Goal: Transaction & Acquisition: Purchase product/service

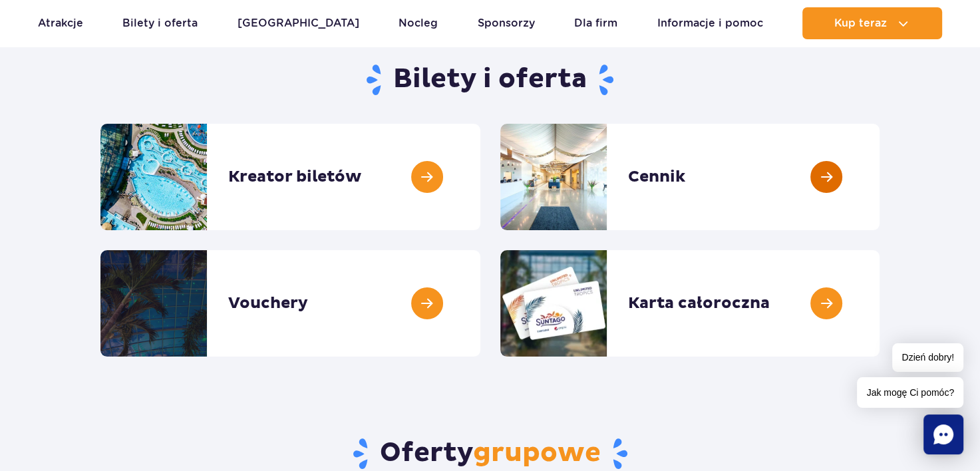
click at [880, 212] on link at bounding box center [880, 177] width 0 height 106
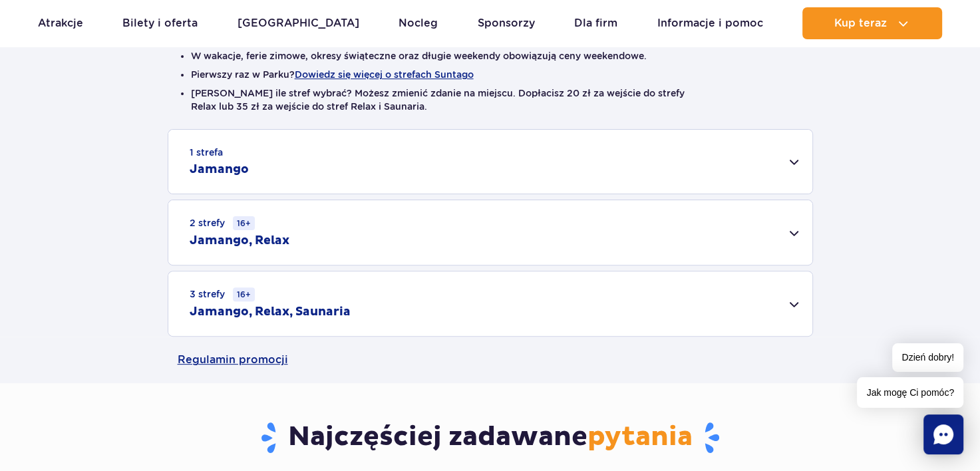
scroll to position [364, 0]
click at [785, 259] on div "2 strefy 16+ Jamango, Relax" at bounding box center [490, 232] width 644 height 65
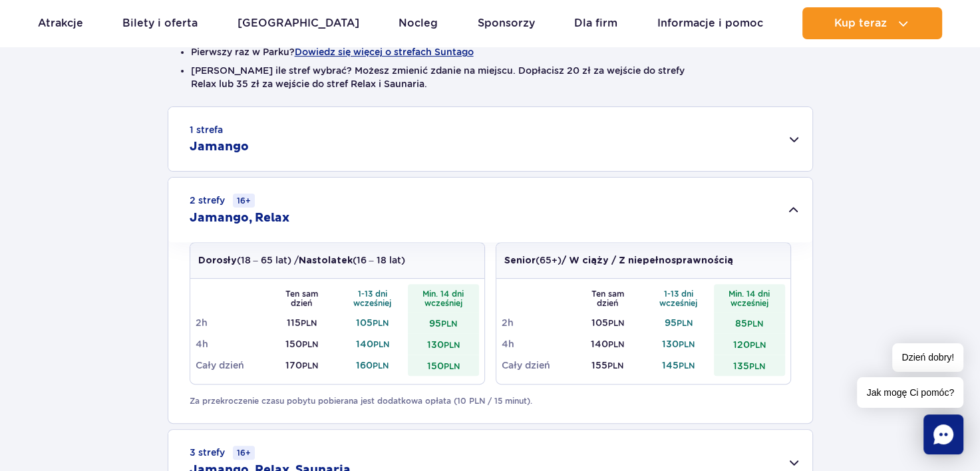
scroll to position [381, 0]
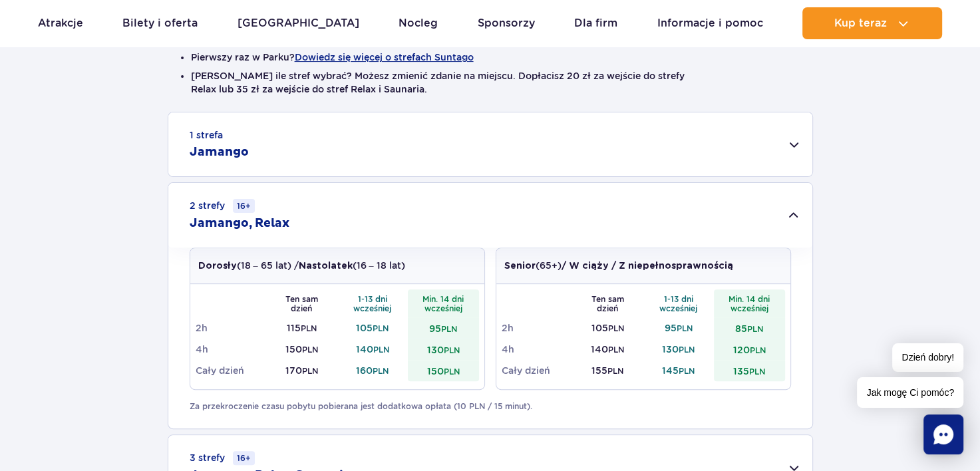
click at [572, 138] on div "1 strefa Jamango" at bounding box center [490, 144] width 644 height 64
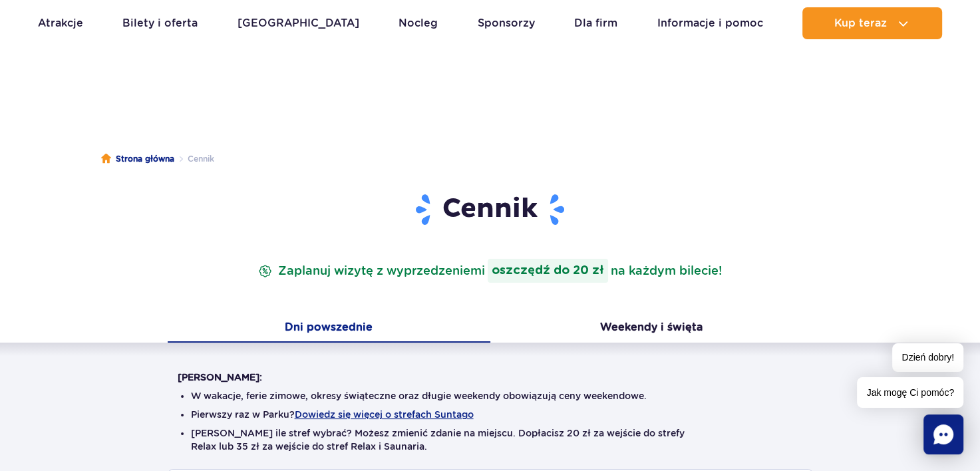
scroll to position [0, 0]
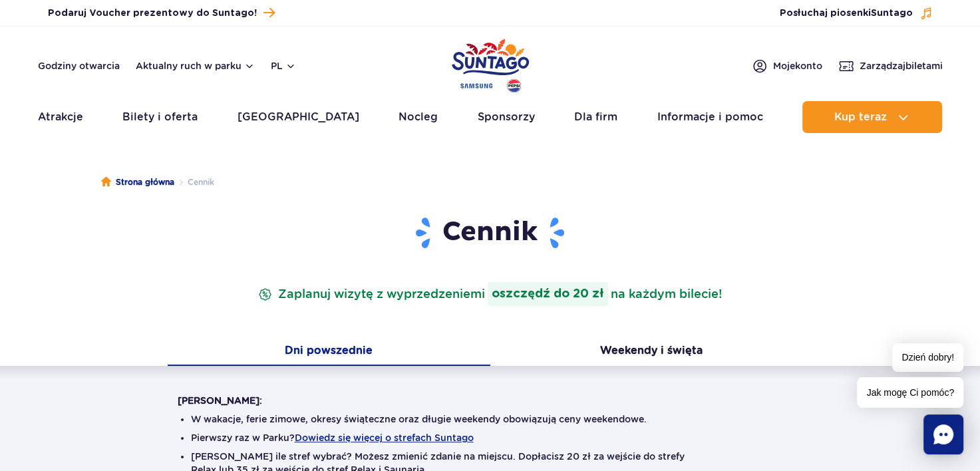
click at [474, 65] on img "Park of Poland" at bounding box center [490, 65] width 77 height 61
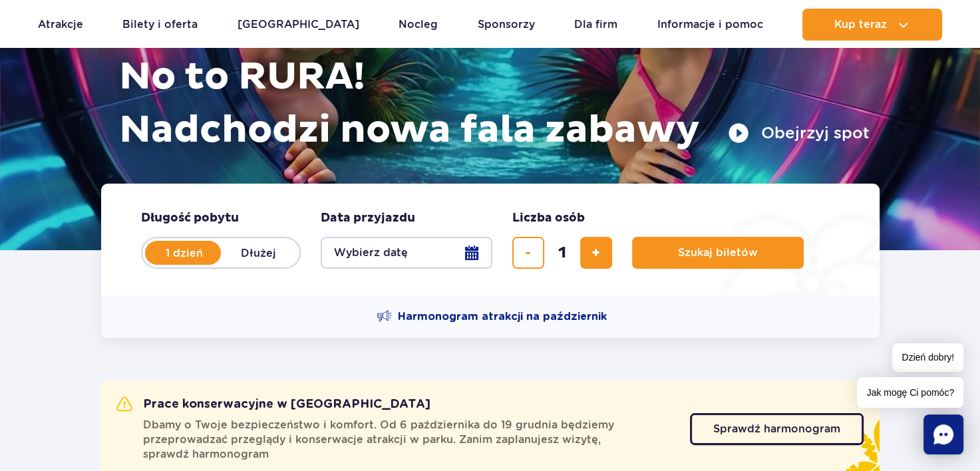
scroll to position [170, 0]
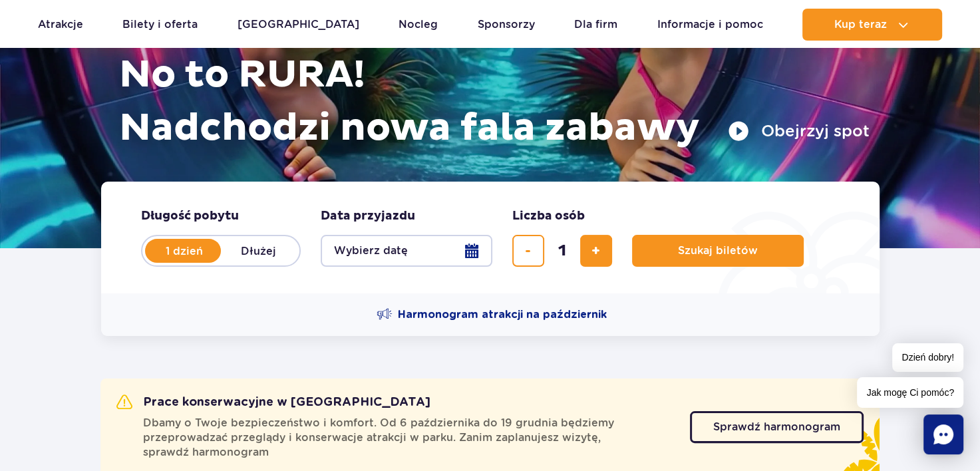
click at [385, 260] on button "Wybierz datę" at bounding box center [407, 251] width 172 height 32
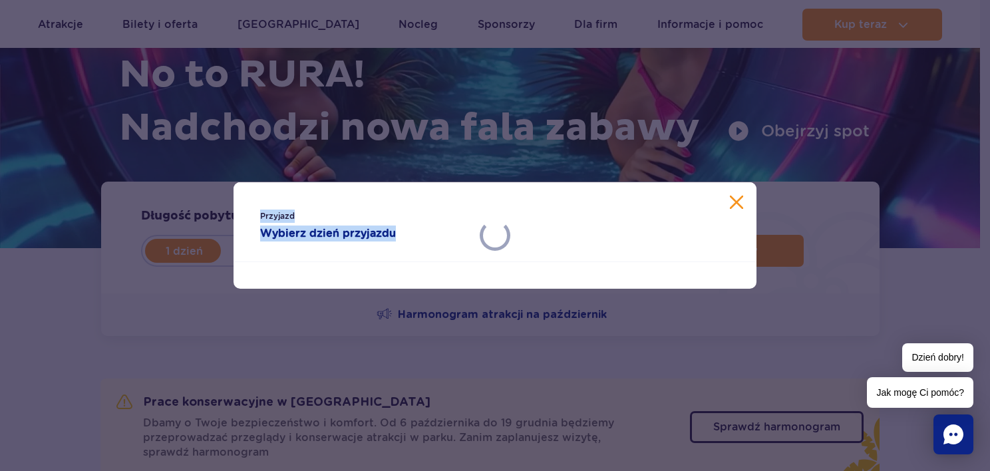
click at [385, 260] on div "Przyjazd Wybierz dzień przyjazdu" at bounding box center [495, 235] width 523 height 106
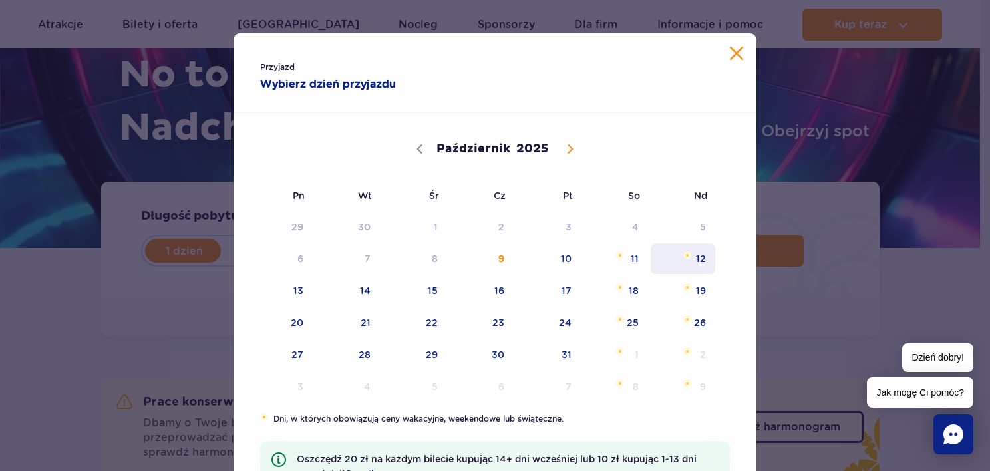
click at [697, 266] on span "12" at bounding box center [683, 259] width 67 height 31
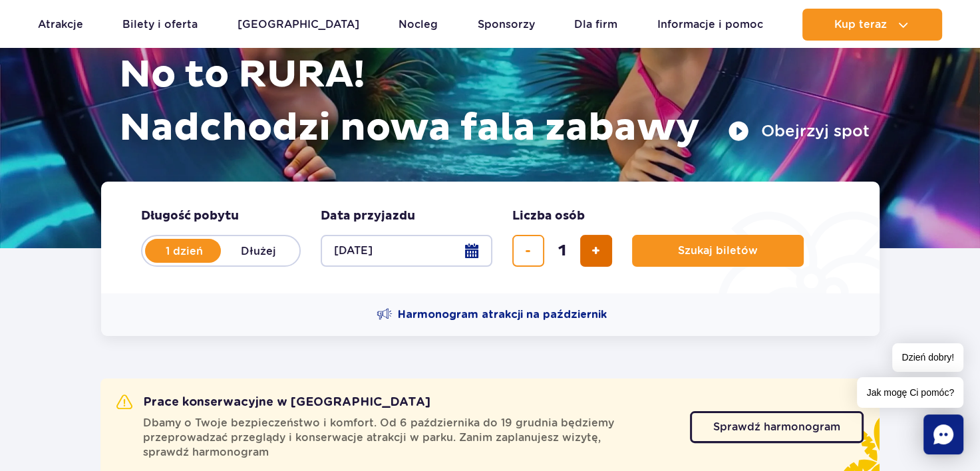
click at [593, 251] on span "dodaj bilet" at bounding box center [596, 251] width 9 height 0
type input "3"
click at [674, 256] on span "Szukaj biletów" at bounding box center [713, 251] width 80 height 12
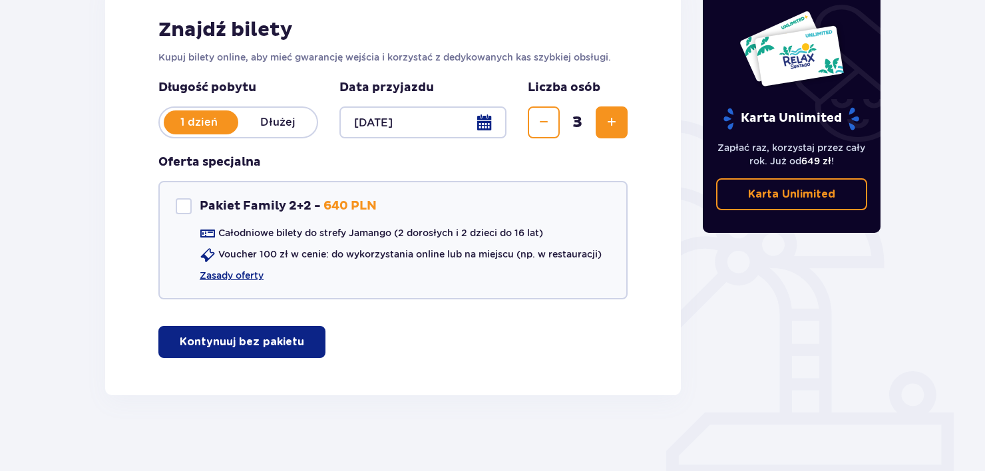
scroll to position [214, 0]
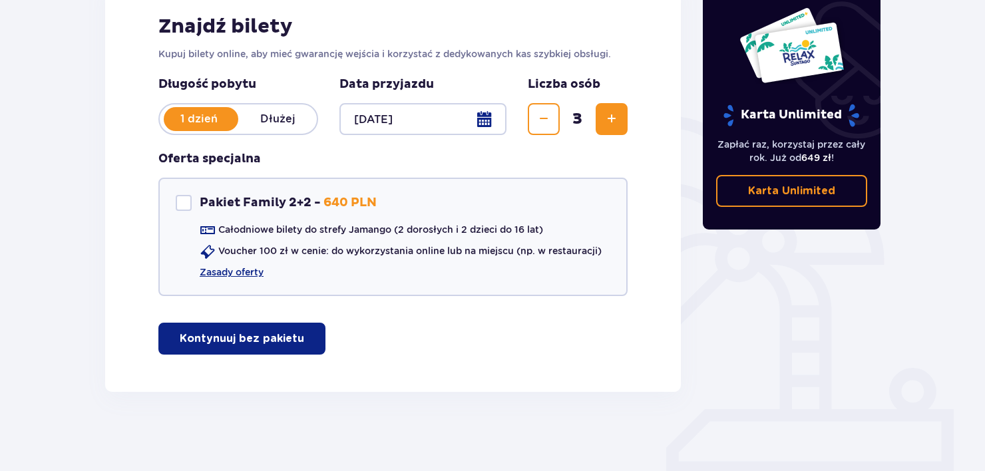
click at [610, 122] on span "Zwiększ" at bounding box center [612, 119] width 16 height 16
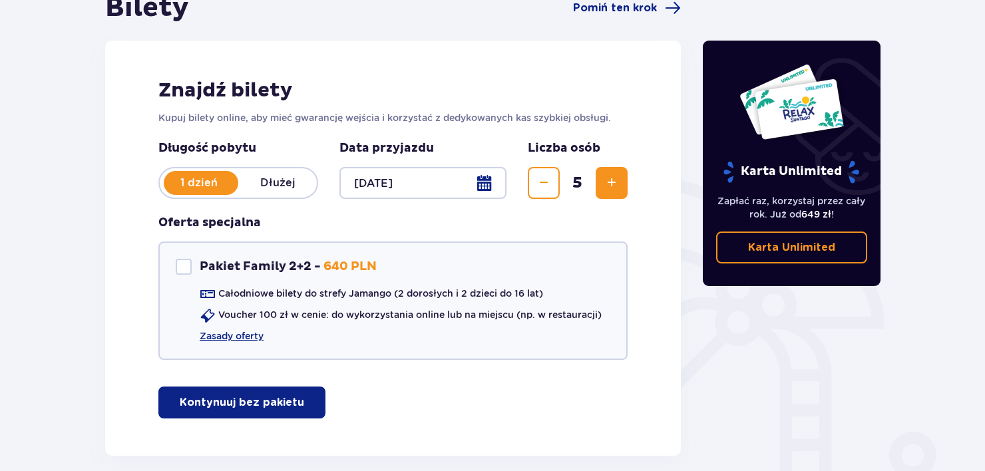
scroll to position [157, 0]
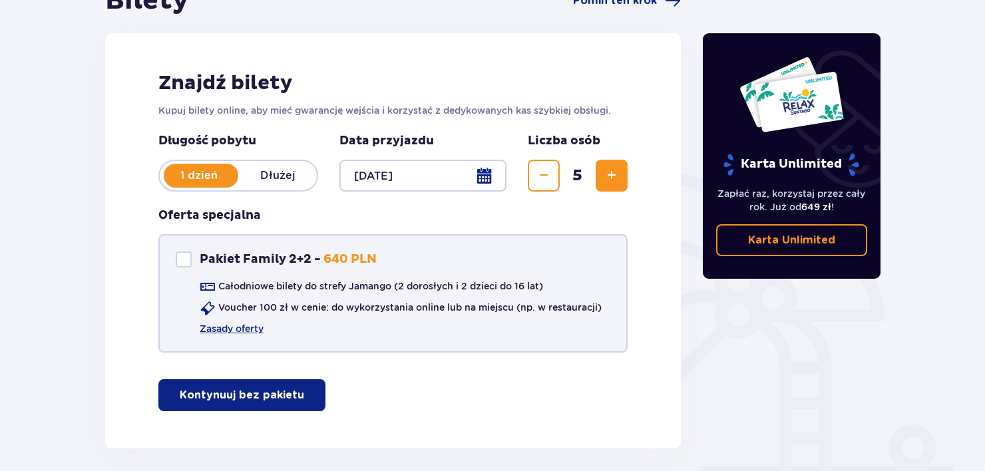
click at [180, 267] on div "Pakiet Family 2+2" at bounding box center [184, 260] width 16 height 16
click at [180, 256] on span at bounding box center [184, 260] width 8 height 8
checkbox input "false"
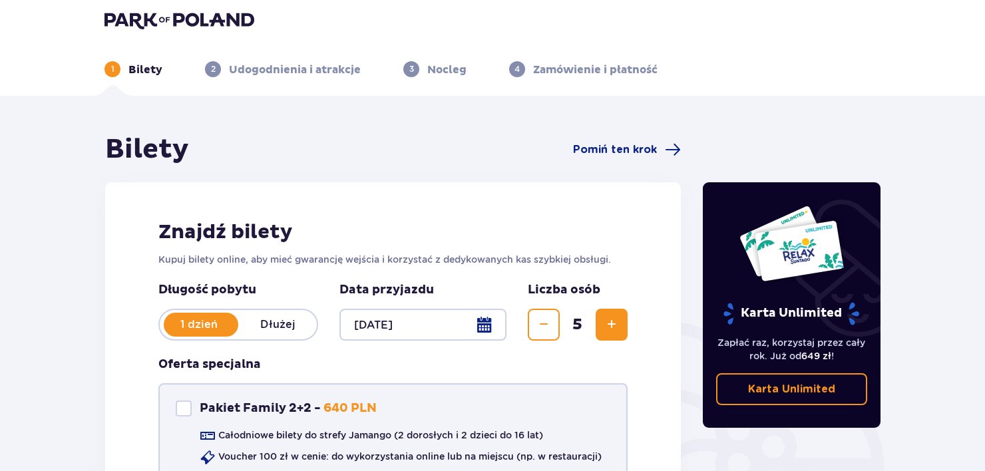
scroll to position [0, 0]
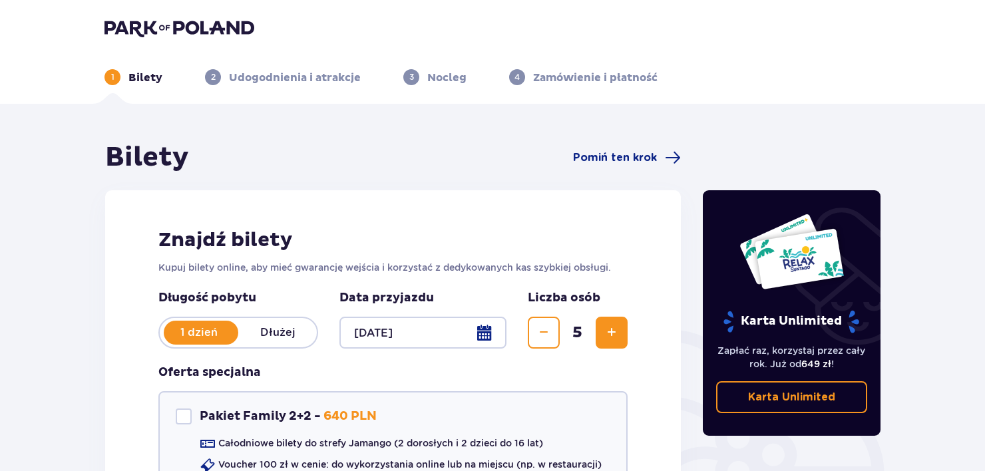
click at [546, 333] on span "Zmniejsz" at bounding box center [544, 333] width 16 height 16
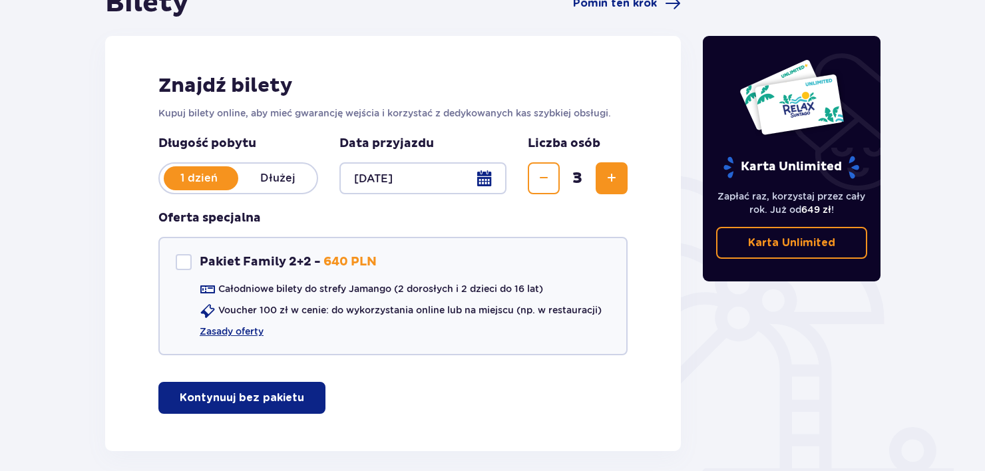
scroll to position [157, 0]
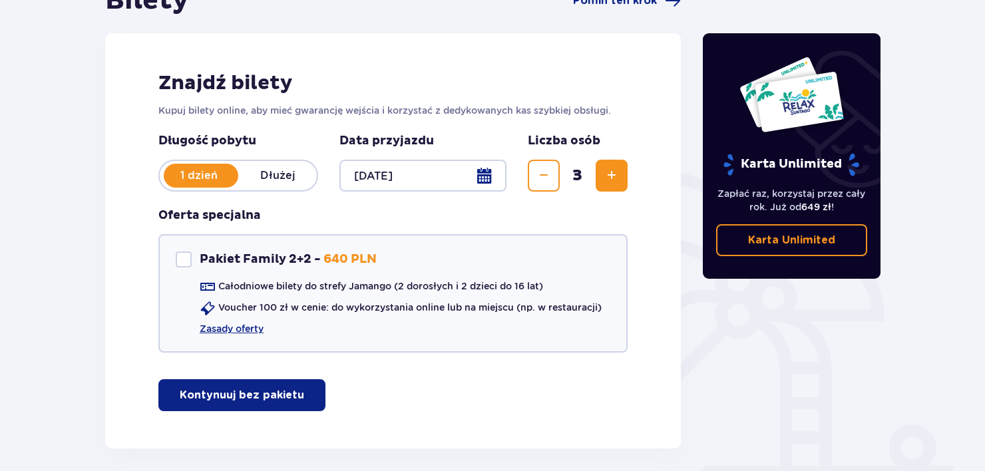
click at [288, 389] on p "Kontynuuj bez pakietu" at bounding box center [242, 395] width 124 height 15
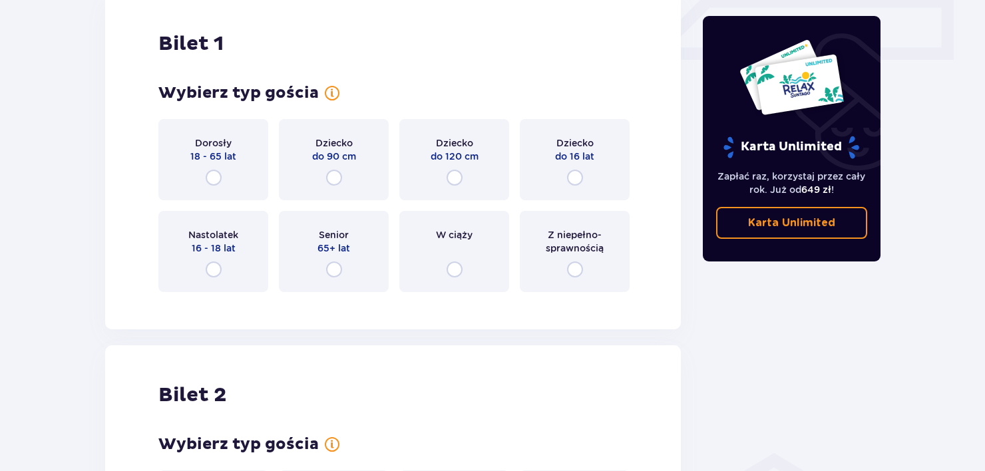
scroll to position [629, 0]
click at [210, 169] on input "radio" at bounding box center [214, 176] width 16 height 16
radio input "true"
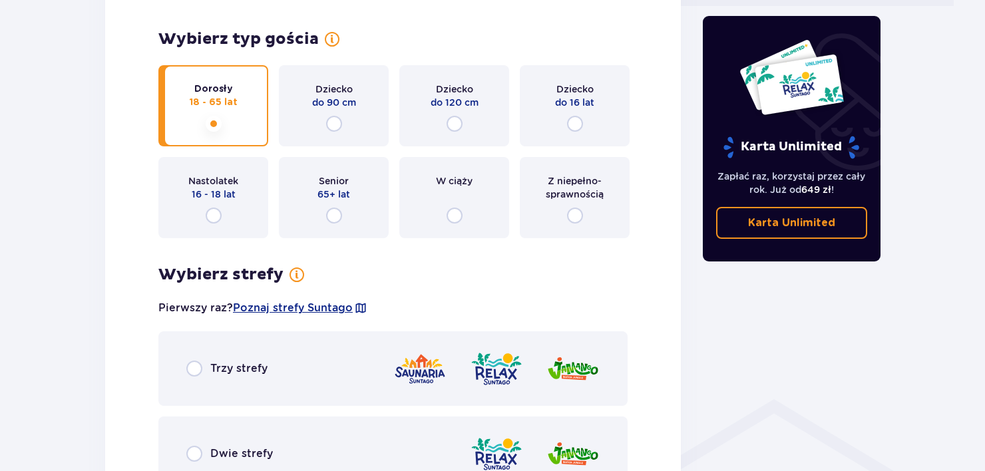
scroll to position [679, 0]
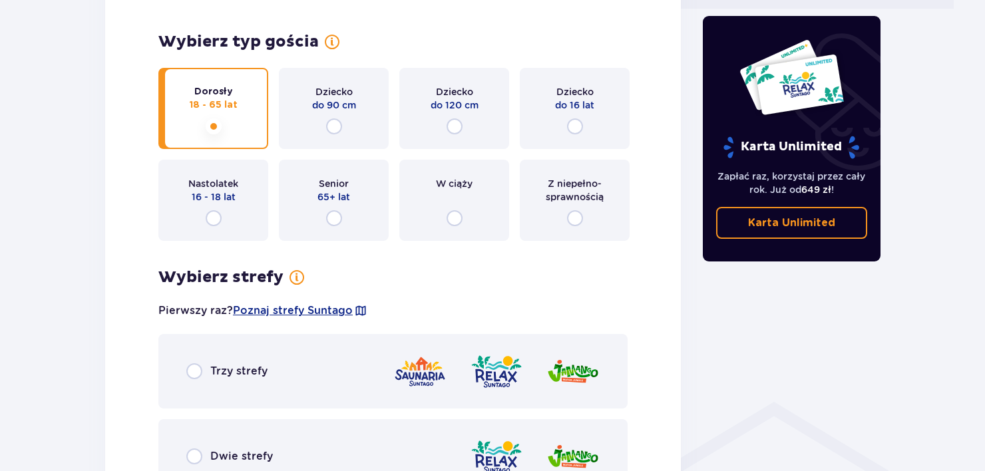
click at [570, 130] on input "radio" at bounding box center [575, 126] width 16 height 16
radio input "true"
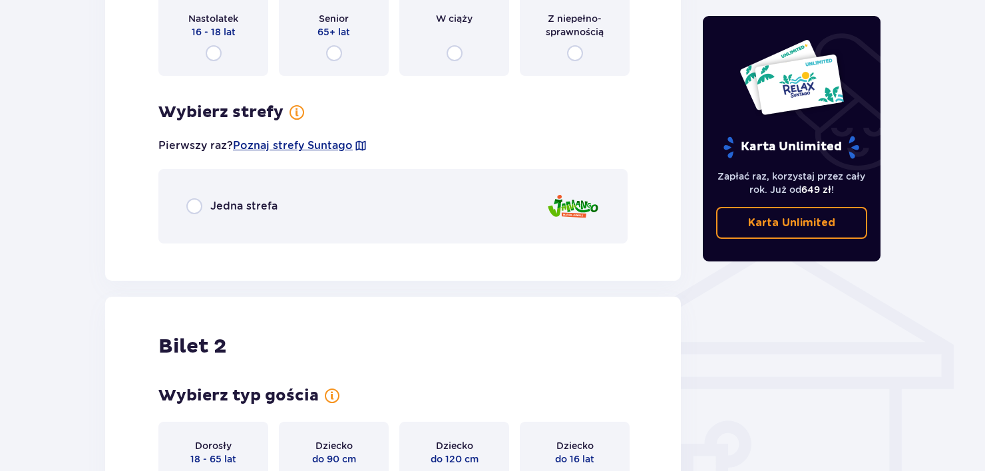
scroll to position [845, 0]
click at [201, 209] on input "radio" at bounding box center [194, 206] width 16 height 16
radio input "true"
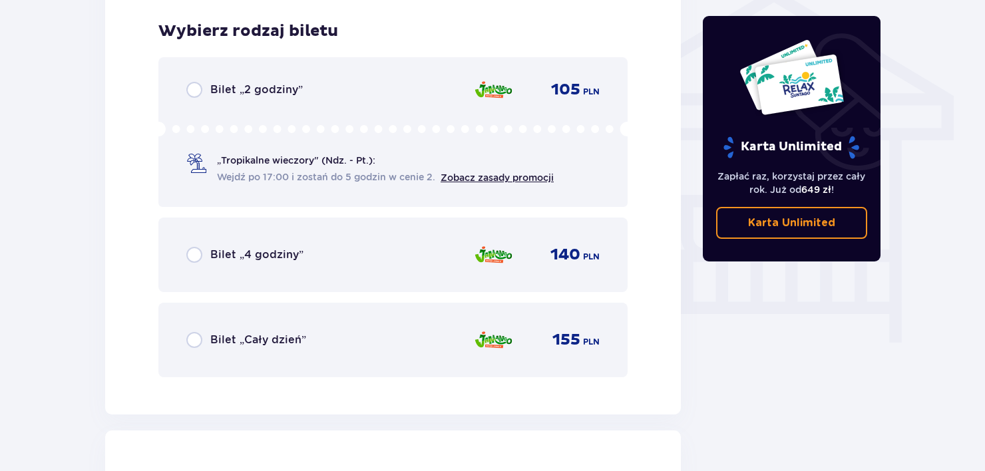
scroll to position [1097, 0]
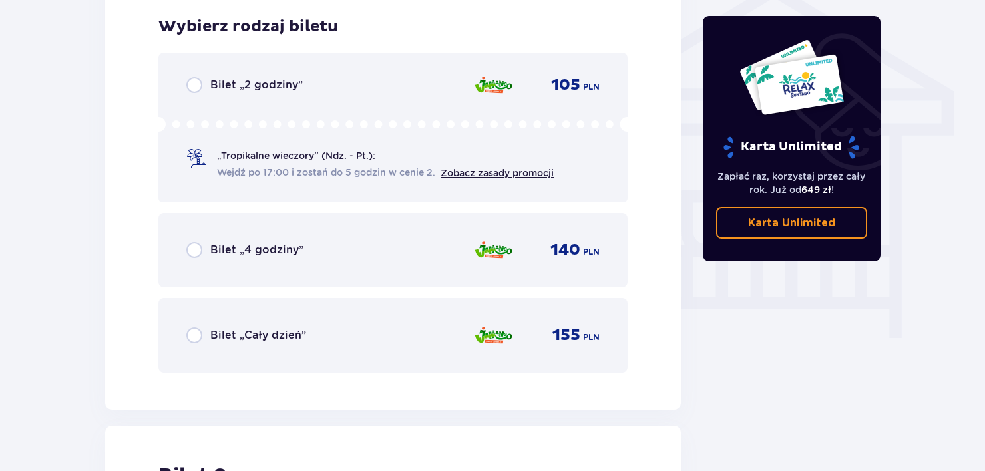
click at [197, 335] on input "radio" at bounding box center [194, 335] width 16 height 16
radio input "true"
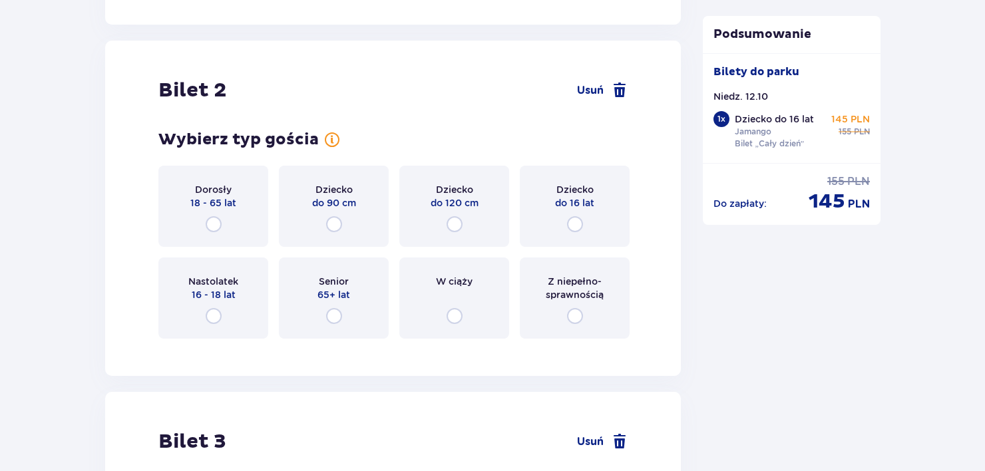
scroll to position [1483, 0]
click at [220, 224] on input "radio" at bounding box center [214, 224] width 16 height 16
radio input "true"
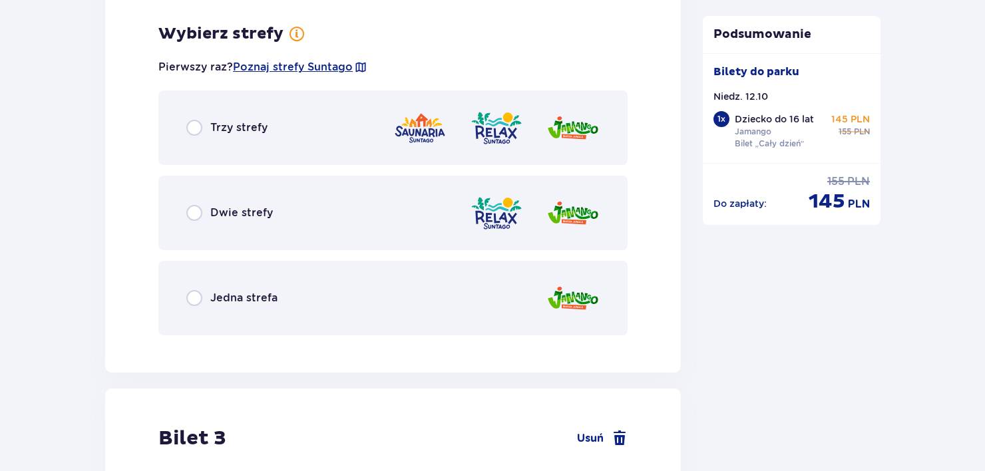
scroll to position [1831, 0]
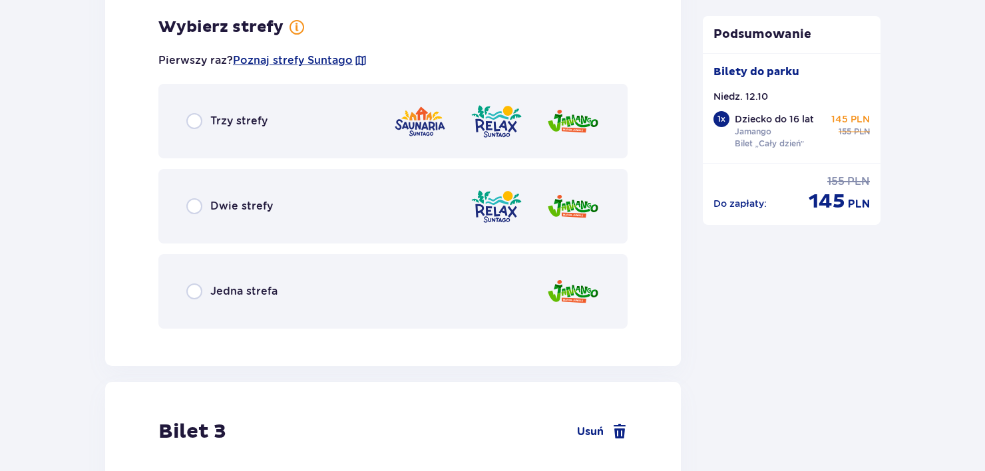
click at [220, 293] on span "Jedna strefa" at bounding box center [243, 291] width 67 height 15
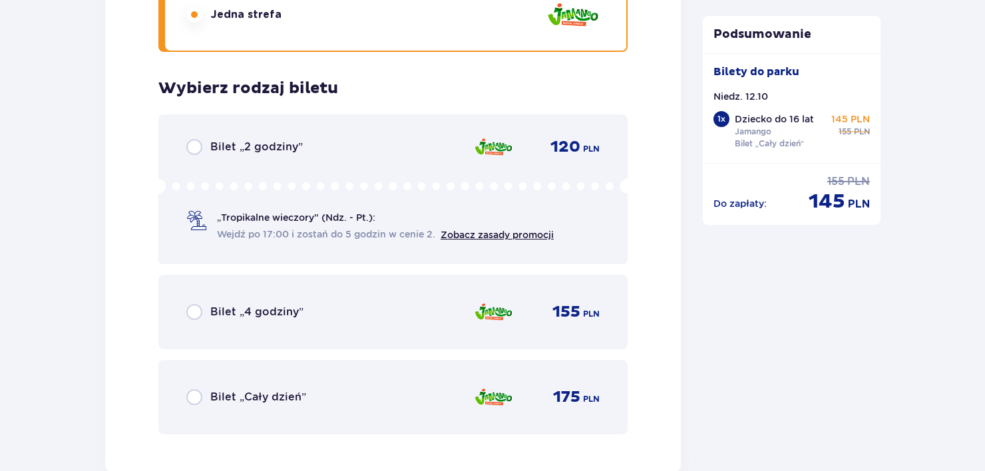
scroll to position [2169, 0]
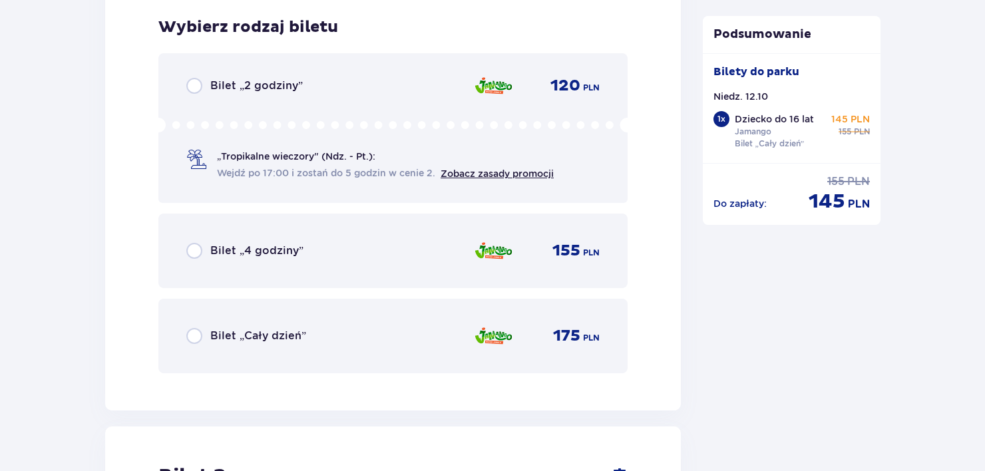
click at [218, 332] on span "Bilet „Cały dzień”" at bounding box center [258, 336] width 96 height 15
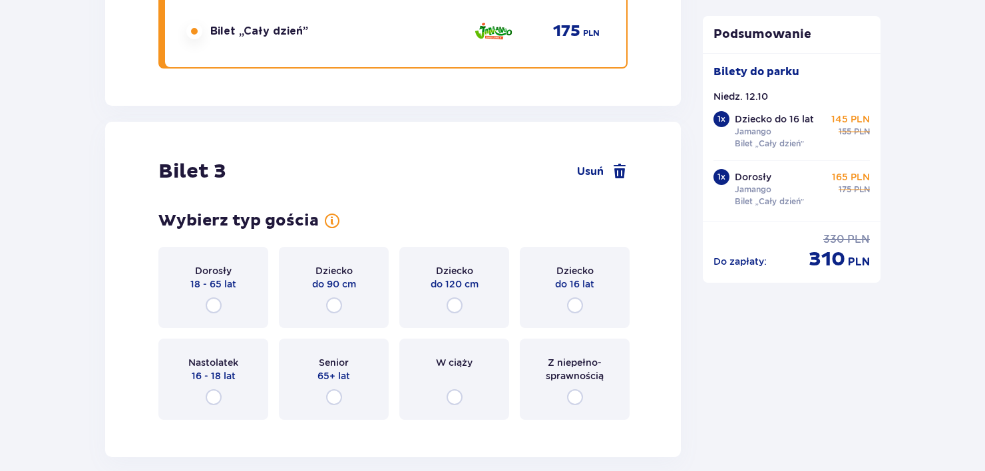
scroll to position [2578, 0]
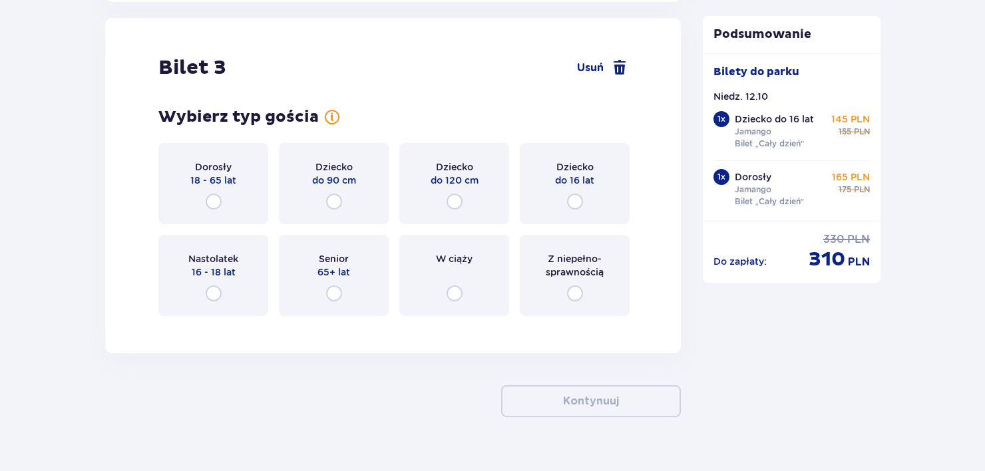
click at [213, 202] on input "radio" at bounding box center [214, 202] width 16 height 16
radio input "true"
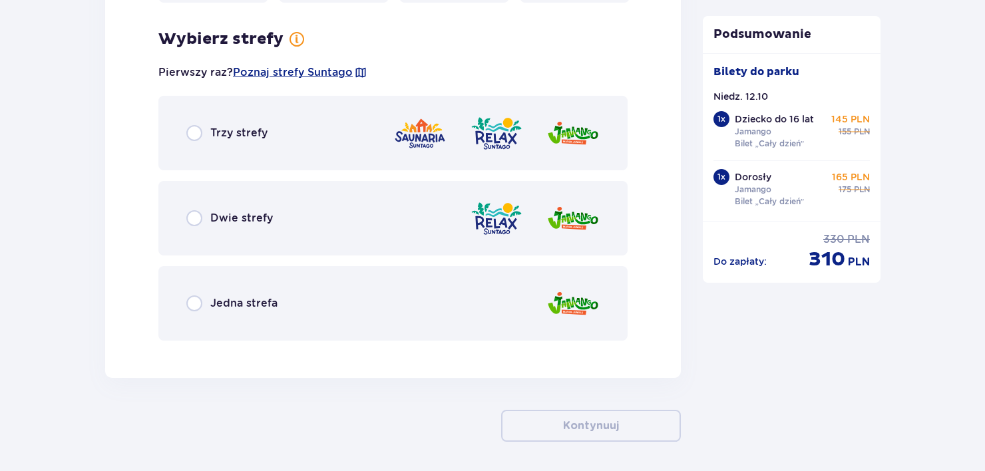
scroll to position [2902, 0]
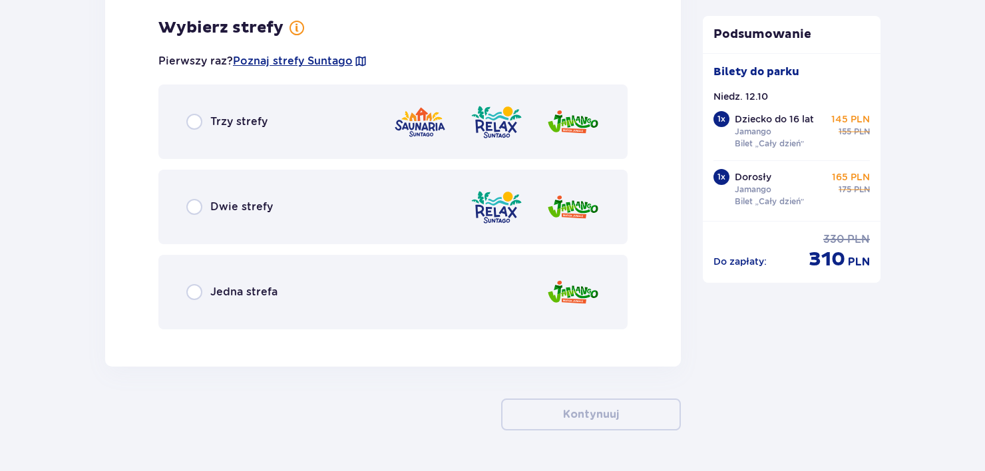
click at [195, 118] on input "radio" at bounding box center [194, 122] width 16 height 16
radio input "true"
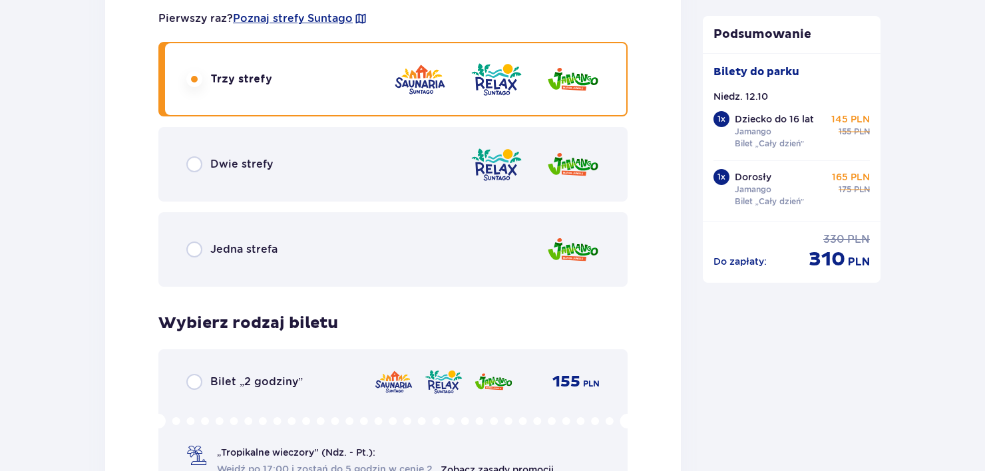
scroll to position [2944, 0]
click at [194, 164] on input "radio" at bounding box center [194, 165] width 16 height 16
radio input "true"
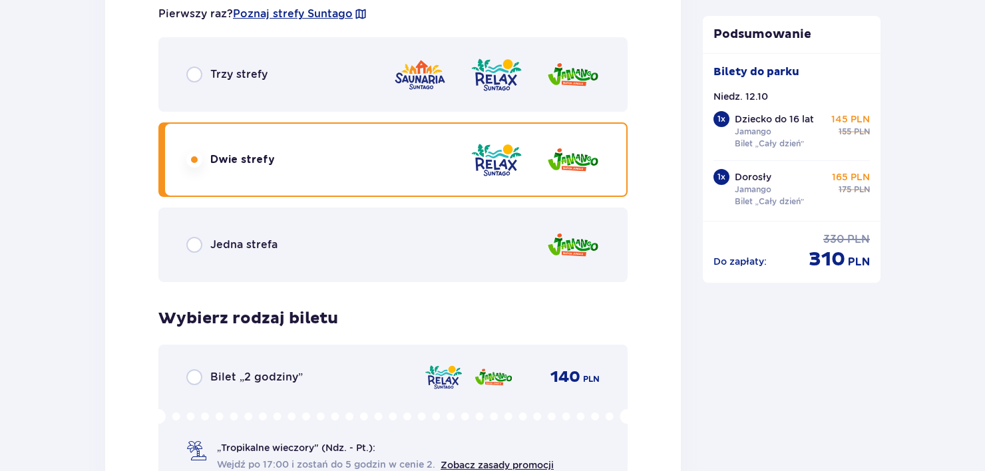
scroll to position [2947, 0]
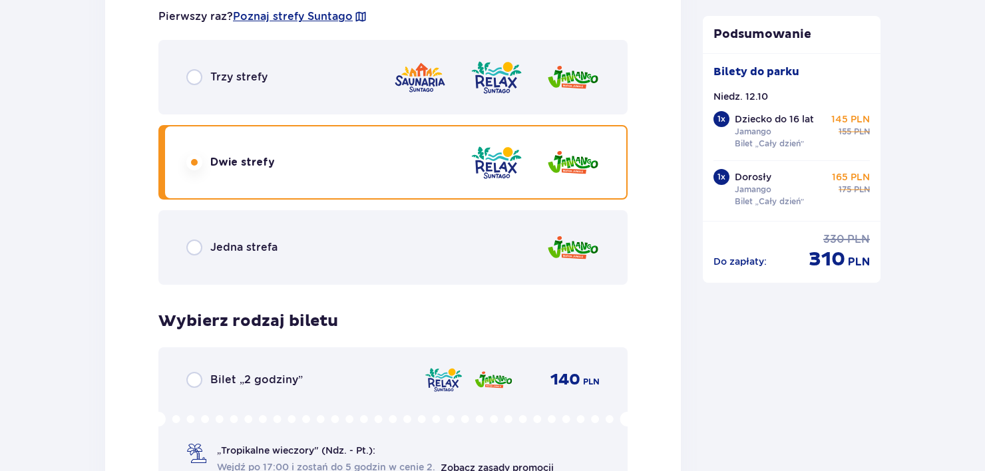
click at [197, 78] on input "radio" at bounding box center [194, 77] width 16 height 16
radio input "true"
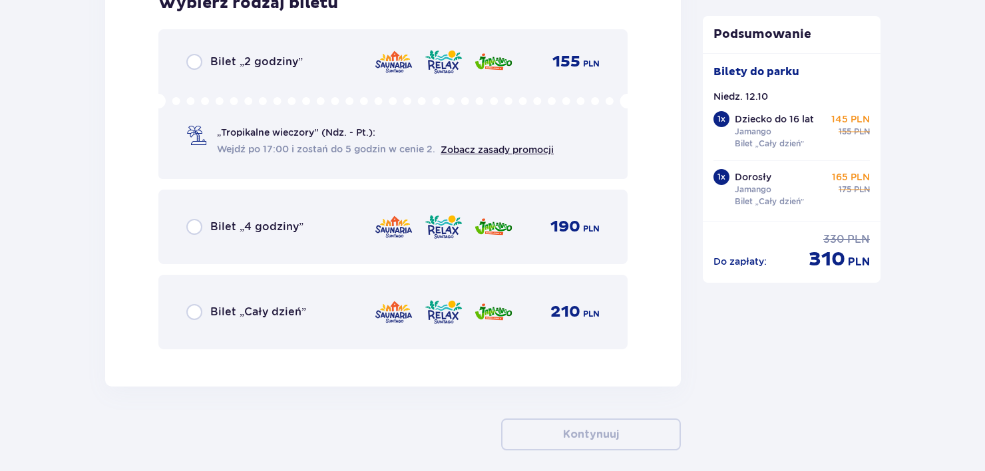
scroll to position [3266, 0]
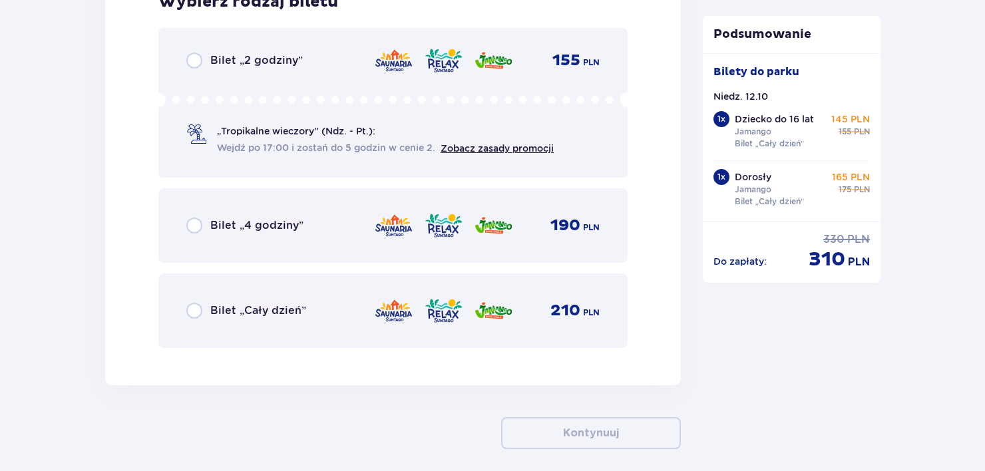
click at [193, 306] on input "radio" at bounding box center [194, 311] width 16 height 16
radio input "true"
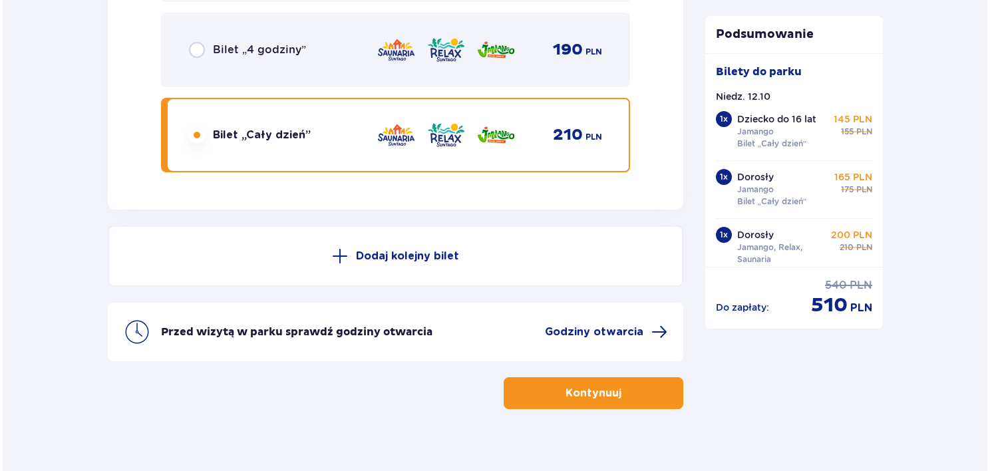
scroll to position [3457, 0]
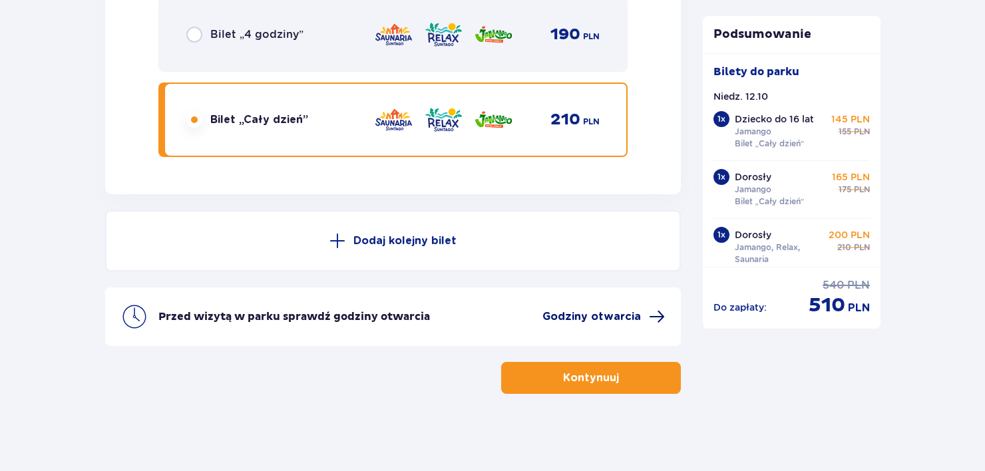
click at [604, 313] on span "Godziny otwarcia" at bounding box center [591, 316] width 98 height 15
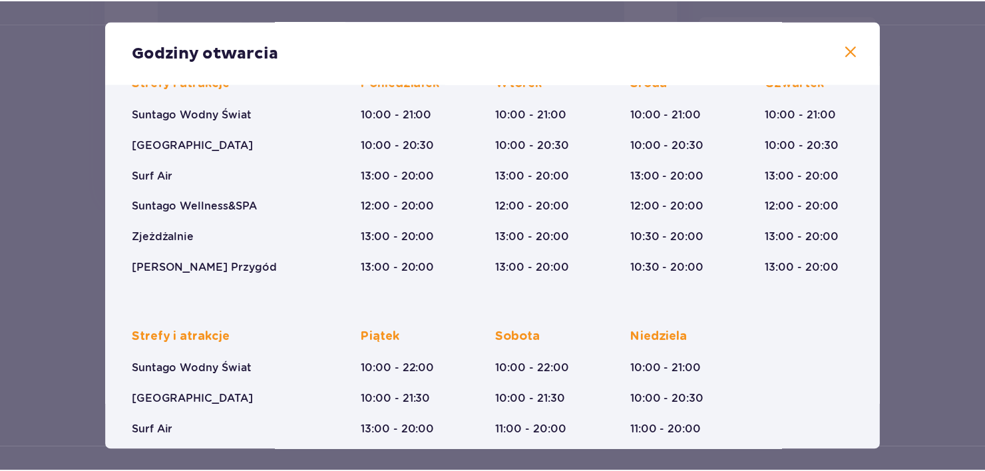
scroll to position [233, 0]
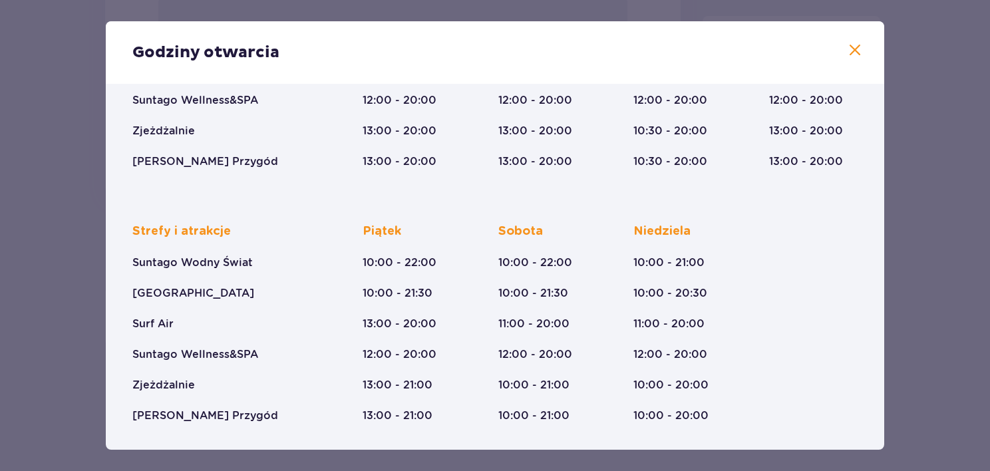
click at [12, 313] on div "Godziny otwarcia Styczeń - Grudzień Trzech Króli (5-6.01.26) Strefy i atrakcje …" at bounding box center [495, 235] width 990 height 471
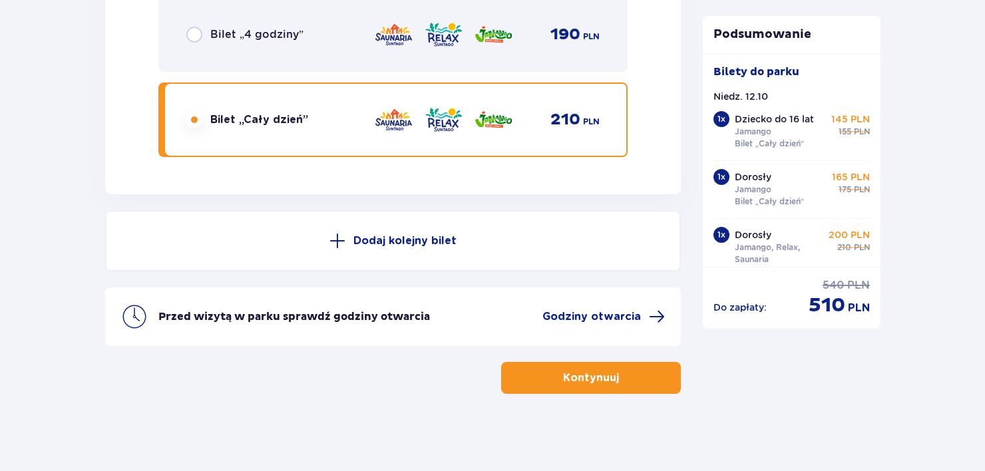
click at [616, 373] on span "button" at bounding box center [622, 378] width 16 height 16
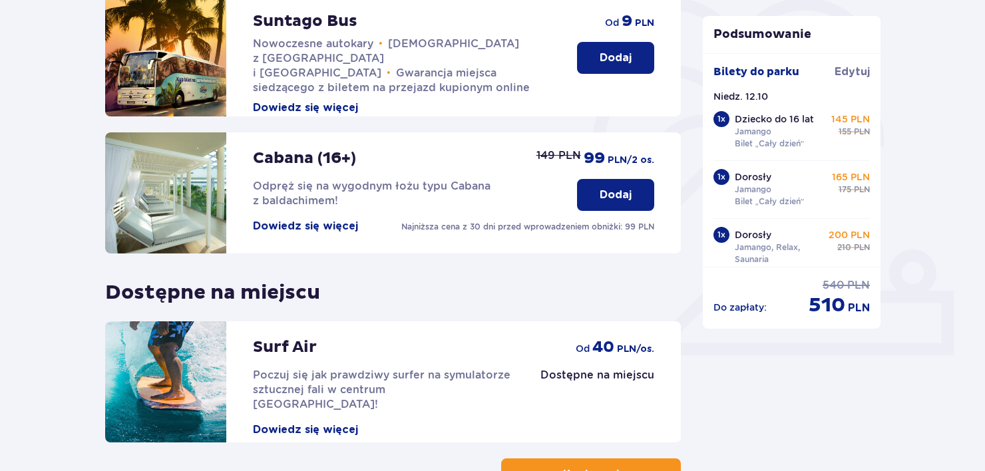
scroll to position [431, 0]
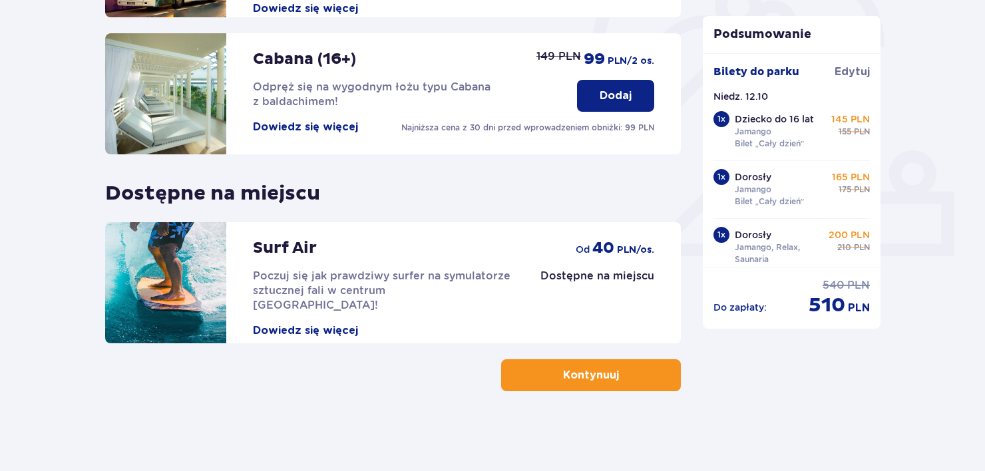
click at [616, 373] on span "button" at bounding box center [622, 375] width 16 height 16
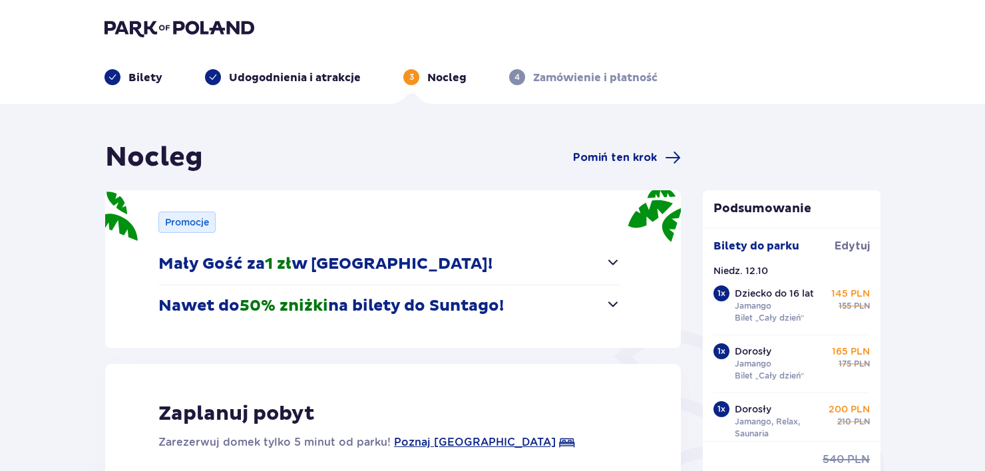
click at [612, 264] on span "button" at bounding box center [613, 262] width 16 height 16
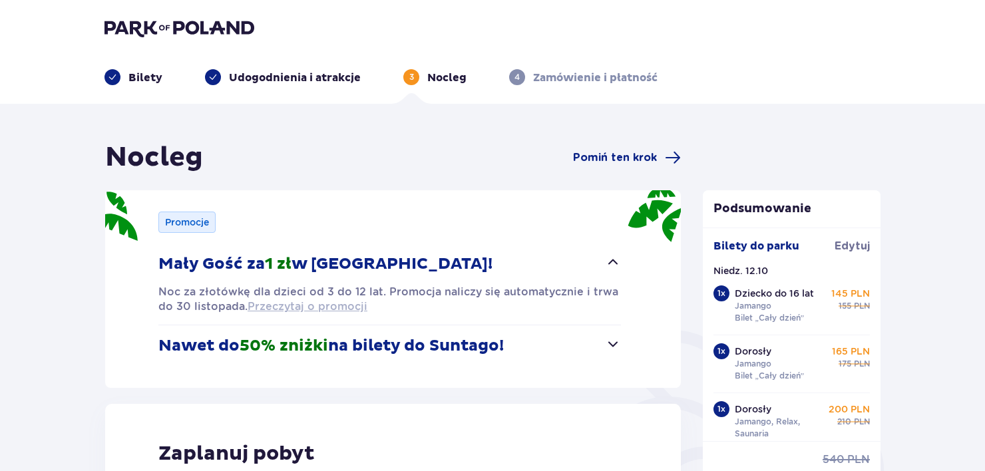
click at [327, 303] on span "Przeczytaj o promocji" at bounding box center [308, 306] width 120 height 15
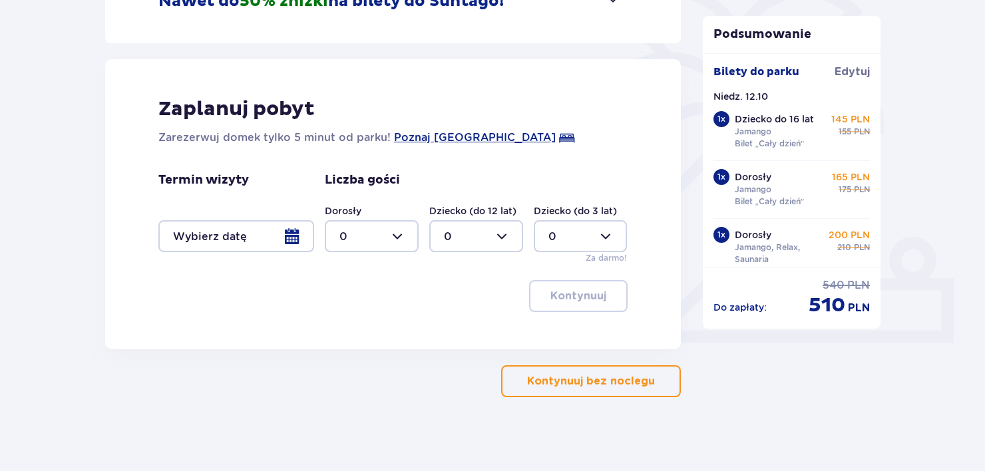
scroll to position [350, 0]
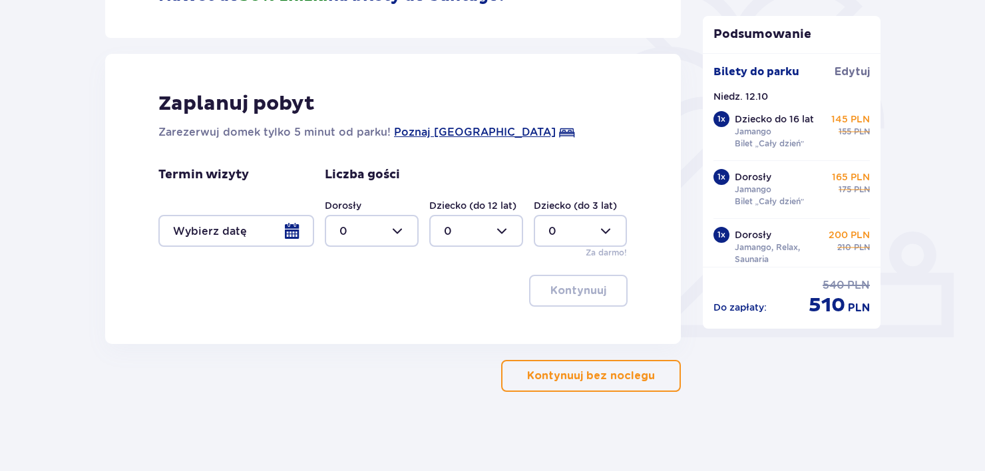
click at [596, 381] on p "Kontynuuj bez noclegu" at bounding box center [591, 376] width 128 height 15
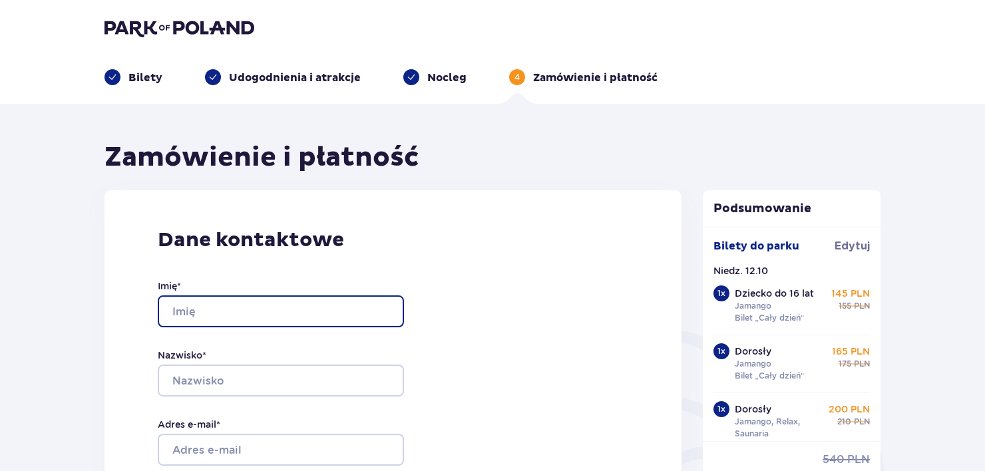
click at [198, 315] on input "Imię *" at bounding box center [281, 311] width 246 height 32
type input "Magdalena Anna"
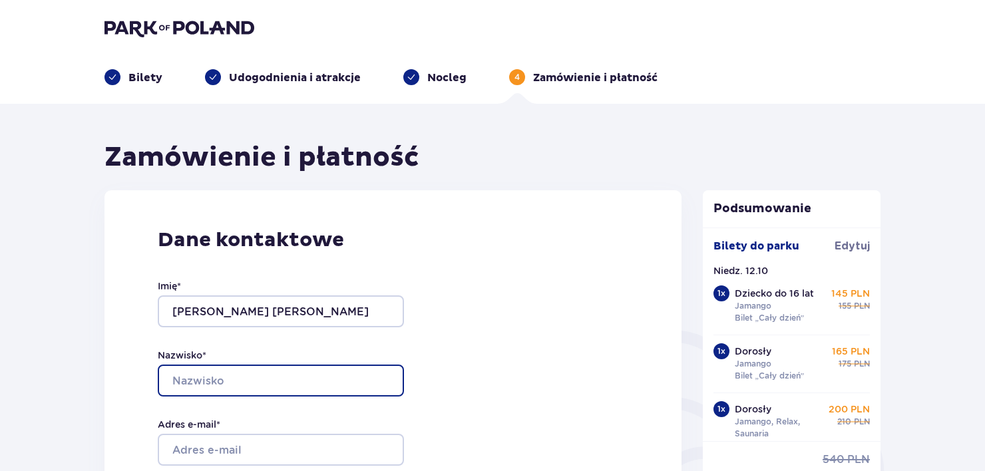
type input "Chacinska"
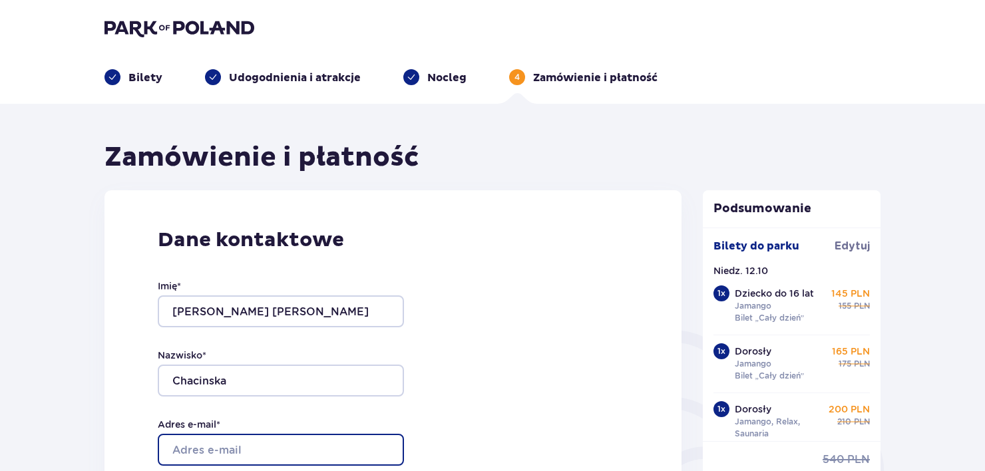
type input "chacinskamagdalena@gmail.com"
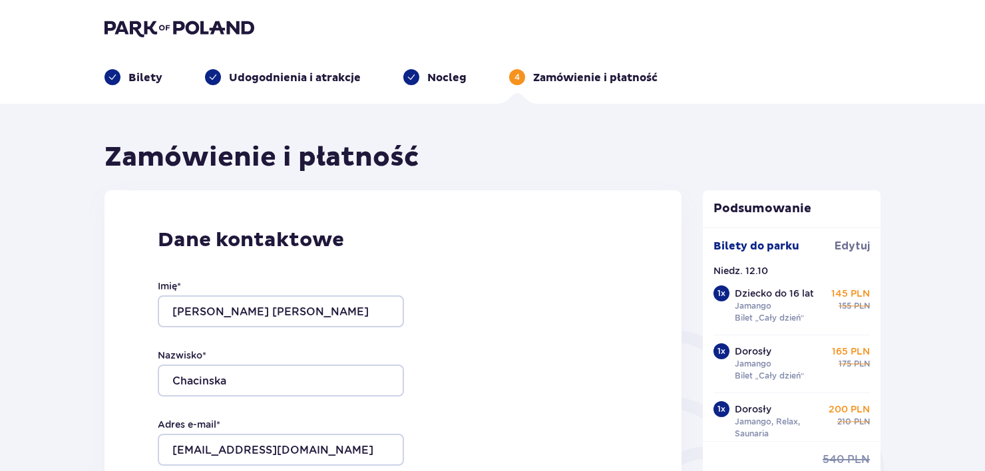
type input "chacinskamagdalena@gmail.com"
type input "509209361"
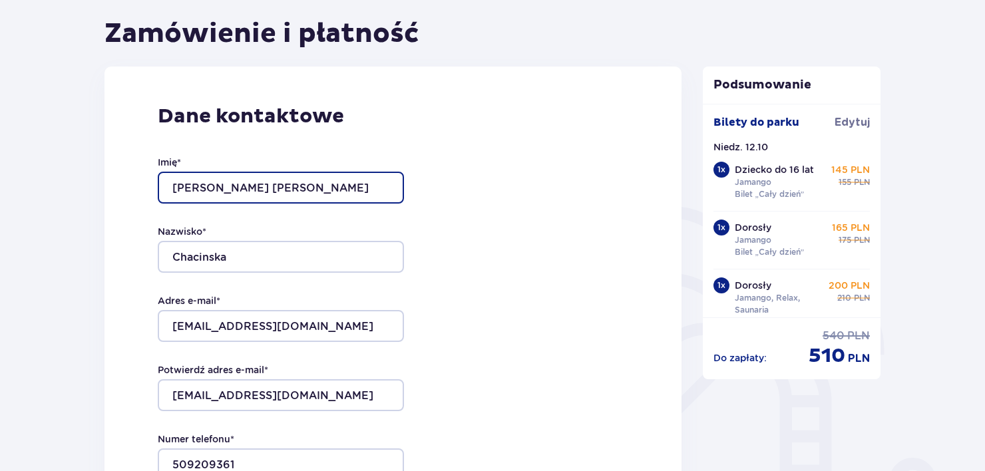
scroll to position [126, 0]
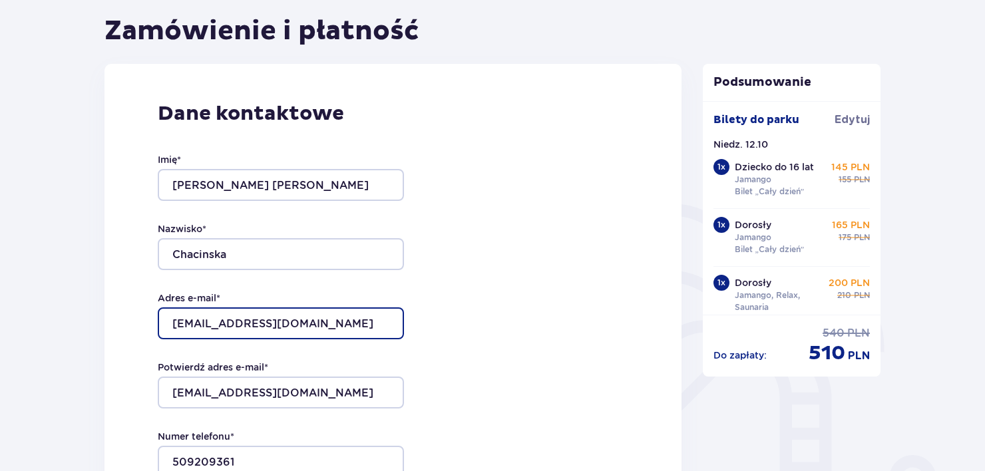
click at [357, 325] on input "chacinskamagdalena@gmail.com" at bounding box center [281, 323] width 246 height 32
type input "c"
type input "chslaw@gmail.com"
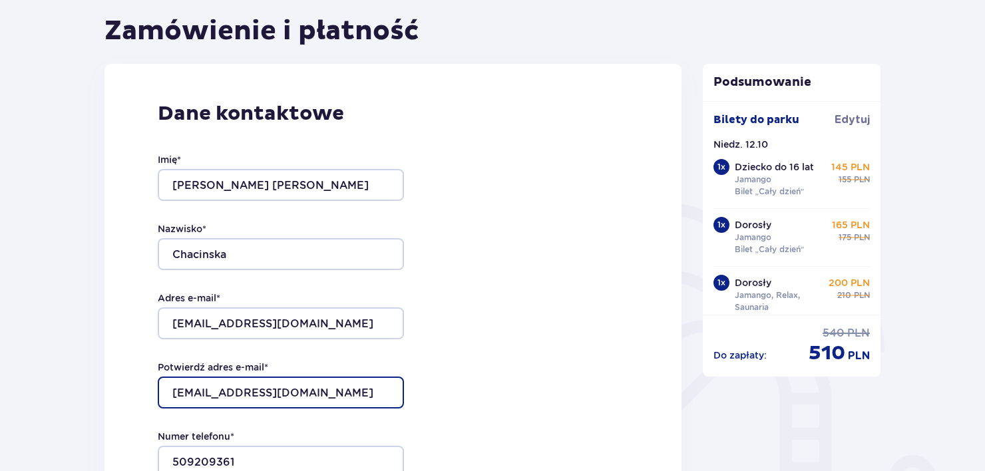
click at [375, 389] on input "chacinskamagdalena@gmail.com" at bounding box center [281, 393] width 246 height 32
type input "chslaw@gmail.com"
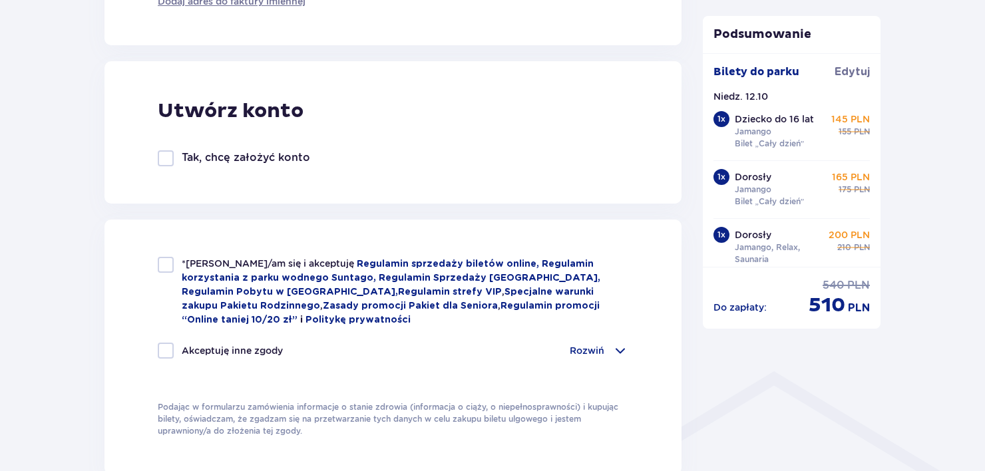
scroll to position [718, 0]
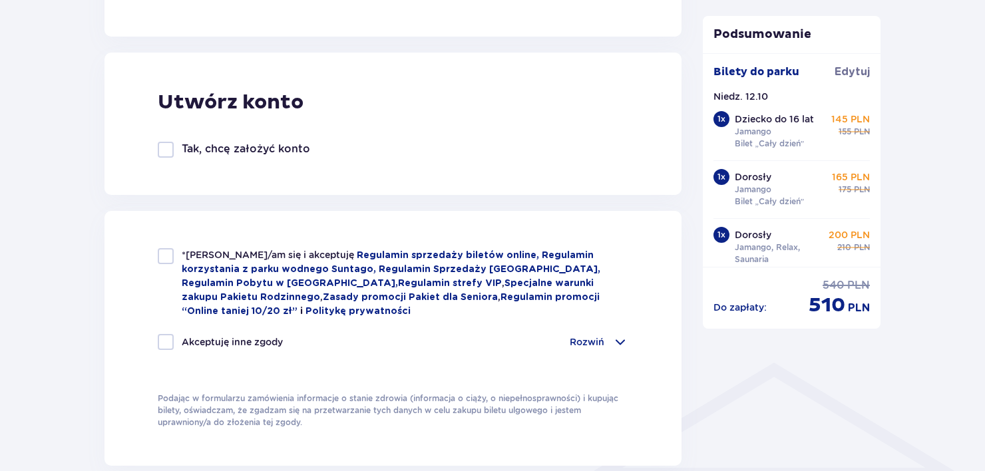
click at [158, 259] on div at bounding box center [166, 256] width 16 height 16
checkbox input "true"
click at [162, 349] on div "Akceptuję inne zgody Rozwiń Chcę otrzymywać od Global Parks Poland Sp. z o.o. z…" at bounding box center [393, 350] width 471 height 32
click at [167, 343] on div at bounding box center [166, 342] width 16 height 16
checkbox input "true"
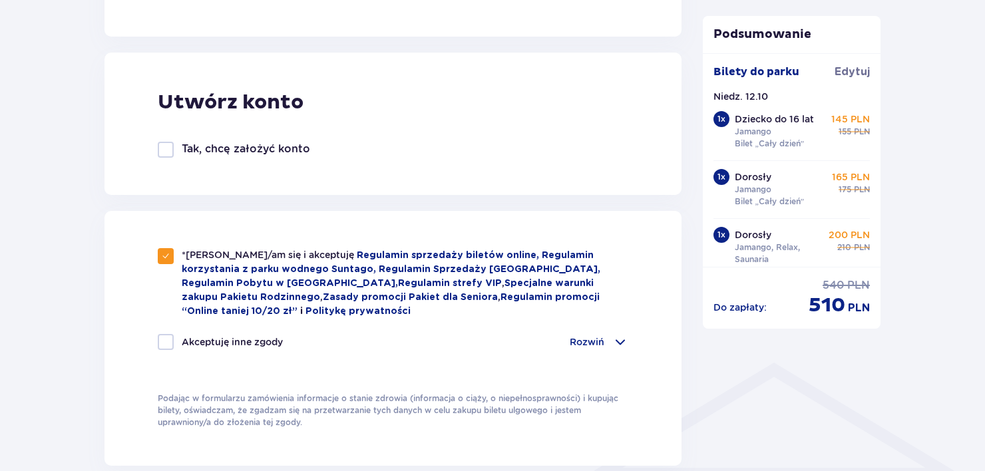
checkbox input "true"
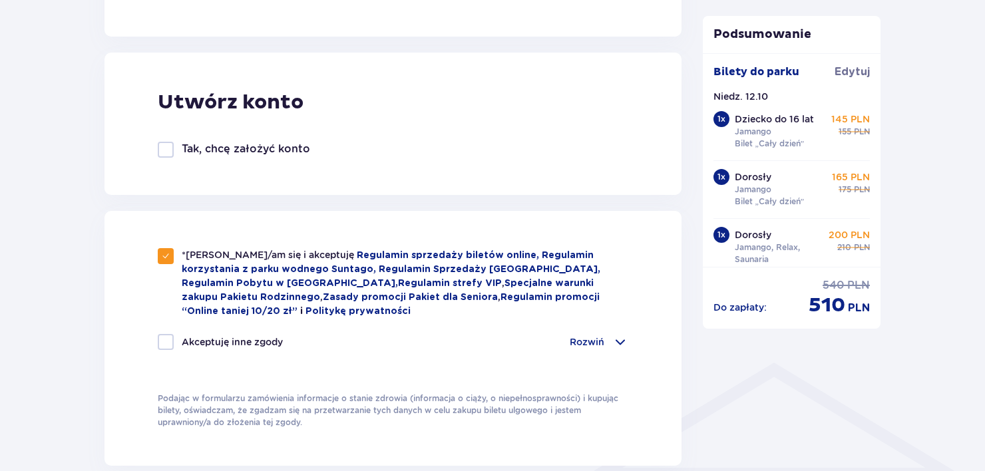
checkbox input "true"
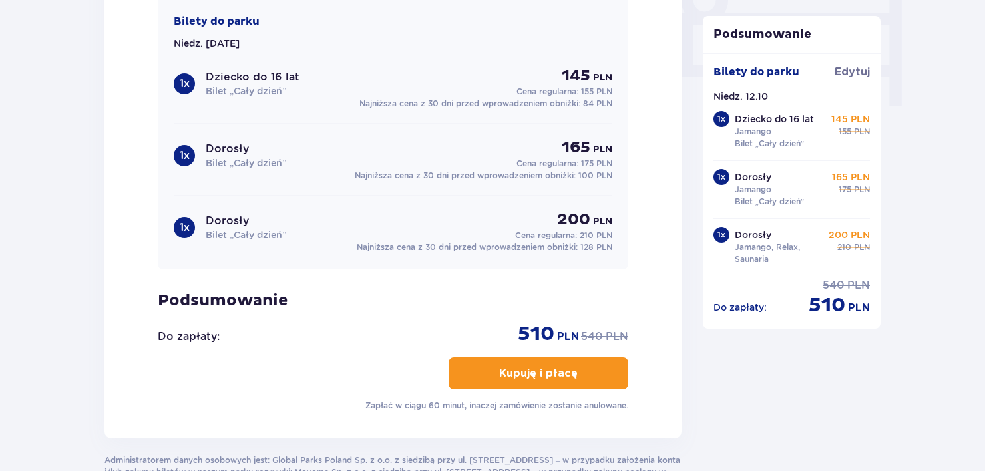
scroll to position [1440, 0]
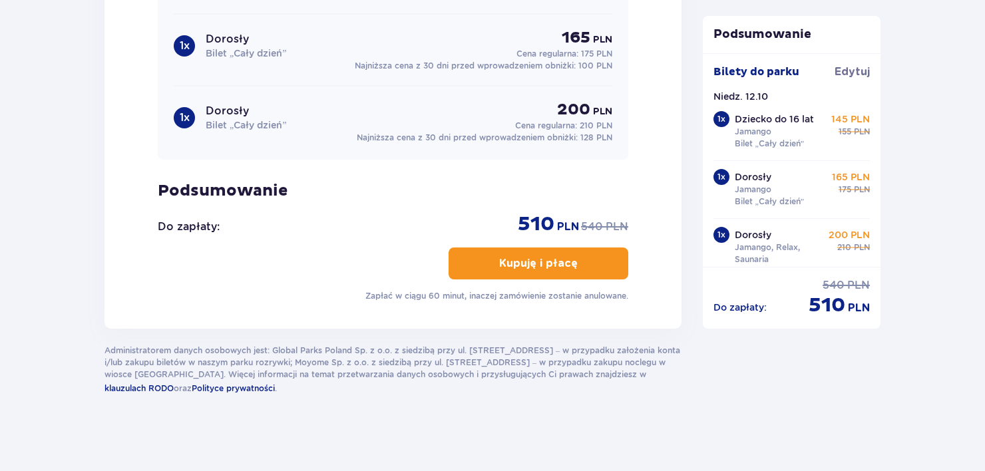
click at [556, 268] on button "Kupuję i płacę" at bounding box center [539, 264] width 180 height 32
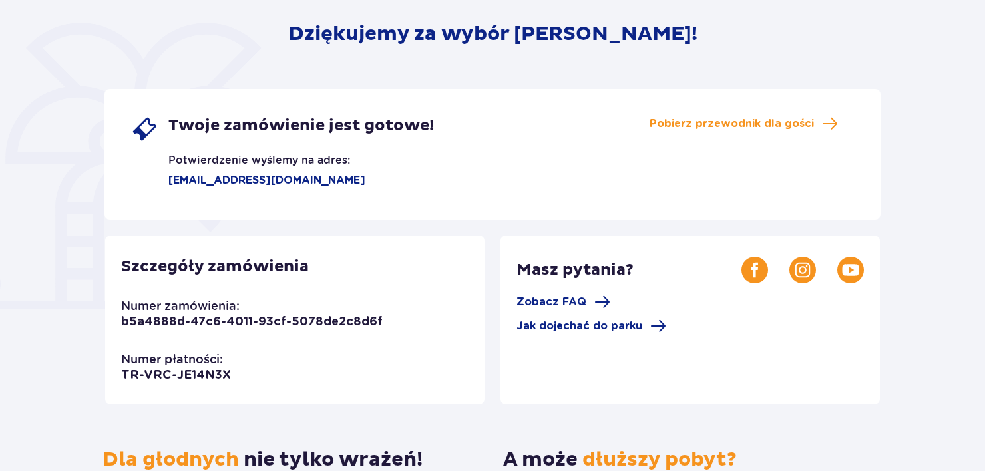
scroll to position [164, 0]
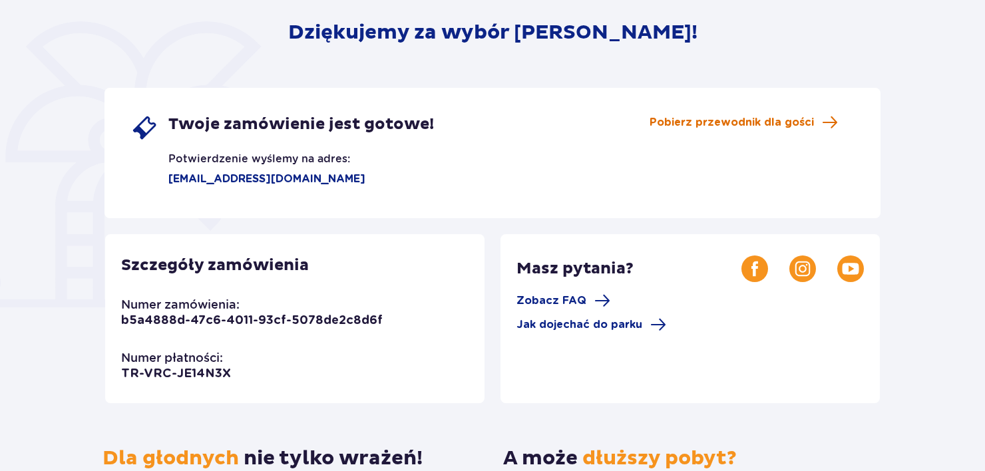
click at [788, 128] on span "Pobierz przewodnik dla gości" at bounding box center [732, 122] width 164 height 15
click at [771, 114] on span "Pobierz przewodnik dla gości" at bounding box center [744, 122] width 188 height 16
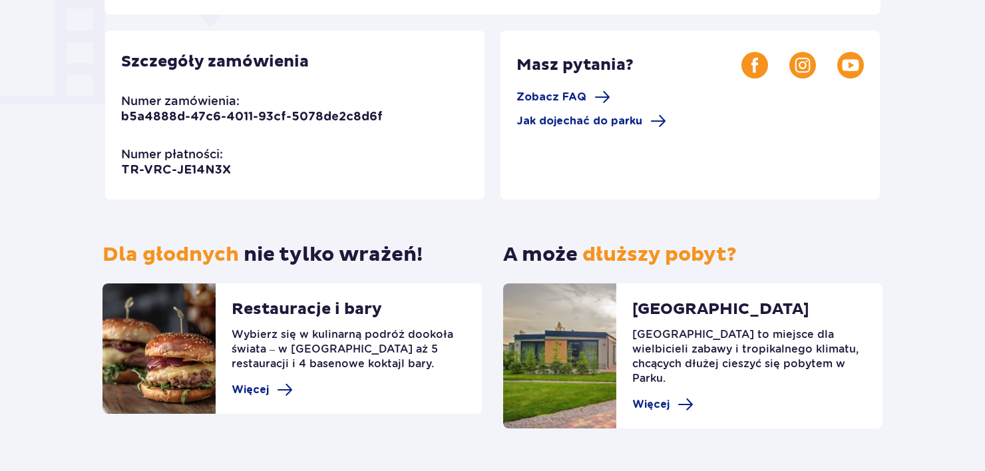
scroll to position [390, 0]
